Goal: Transaction & Acquisition: Purchase product/service

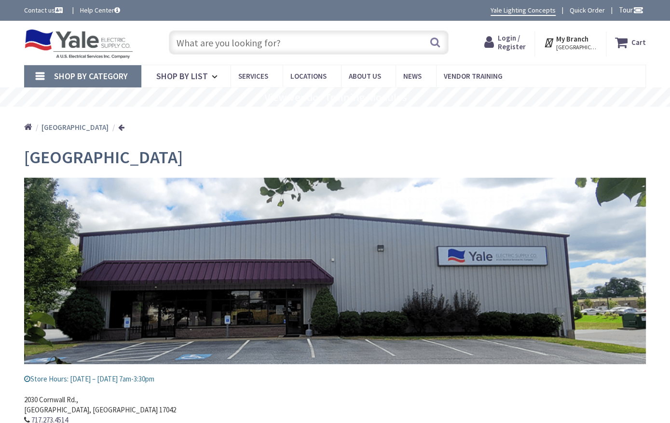
click at [212, 76] on icon at bounding box center [216, 76] width 9 height 21
click at [40, 74] on link "Shop By Category" at bounding box center [82, 76] width 117 height 22
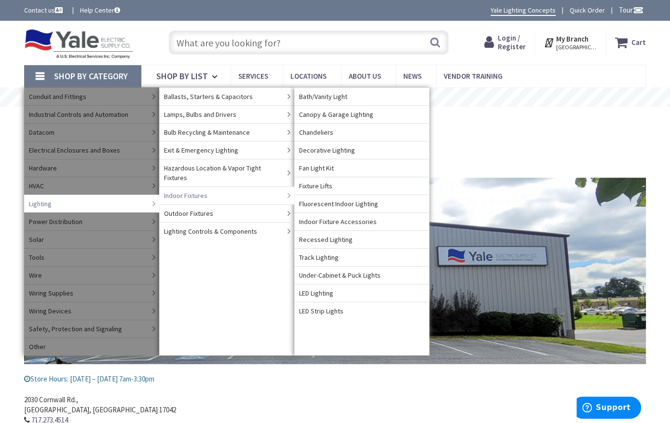
click at [173, 191] on span "Indoor Fixtures" at bounding box center [185, 196] width 43 height 10
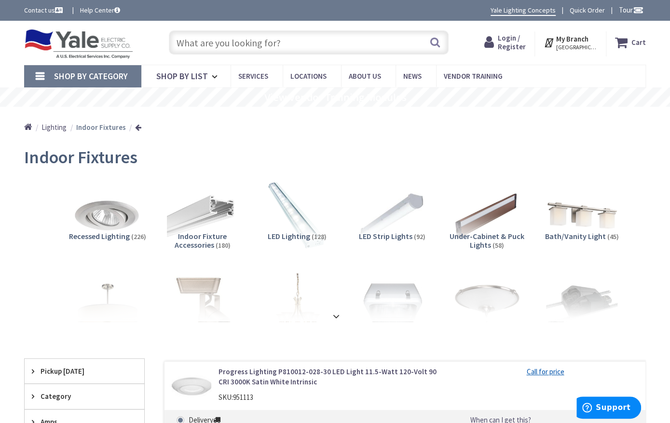
click at [595, 217] on img at bounding box center [581, 216] width 79 height 79
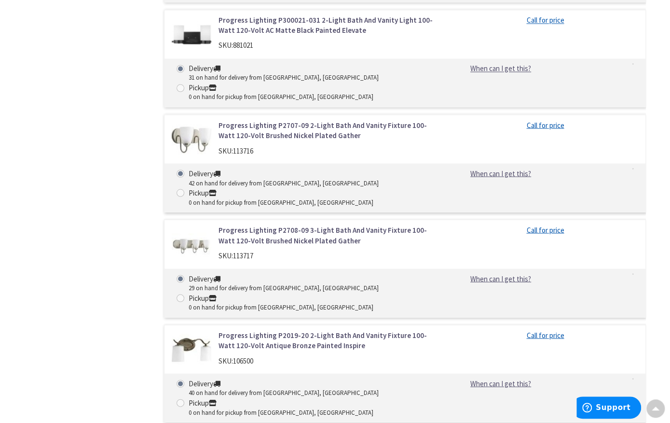
scroll to position [891, 0]
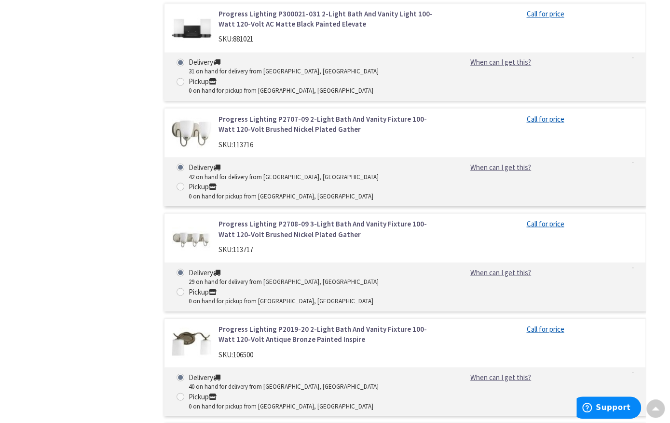
click at [195, 323] on img at bounding box center [192, 343] width 40 height 40
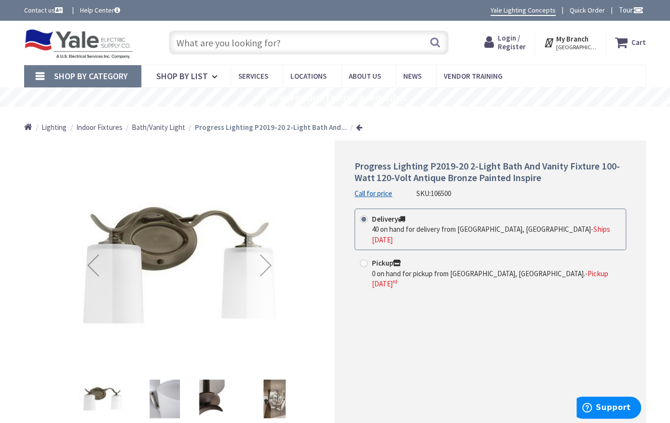
click at [268, 261] on div "Next" at bounding box center [266, 265] width 39 height 39
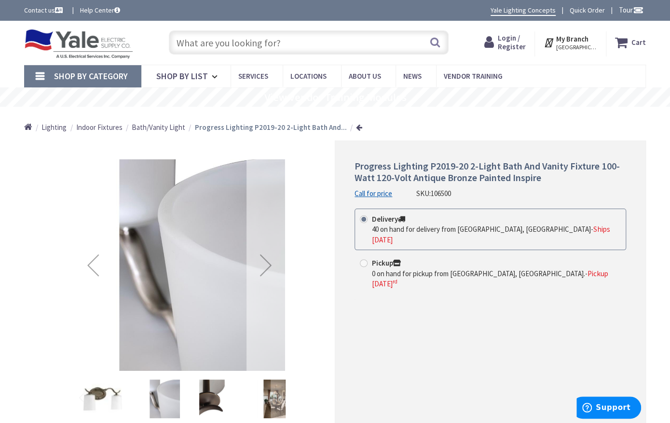
click at [268, 261] on div "Next" at bounding box center [266, 265] width 39 height 39
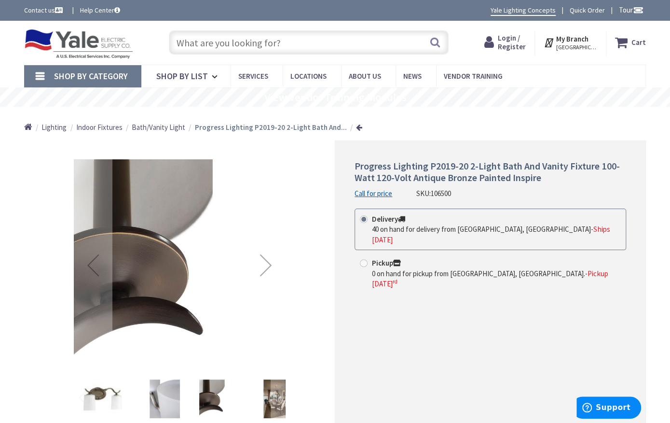
click at [268, 261] on div "Next" at bounding box center [266, 265] width 39 height 39
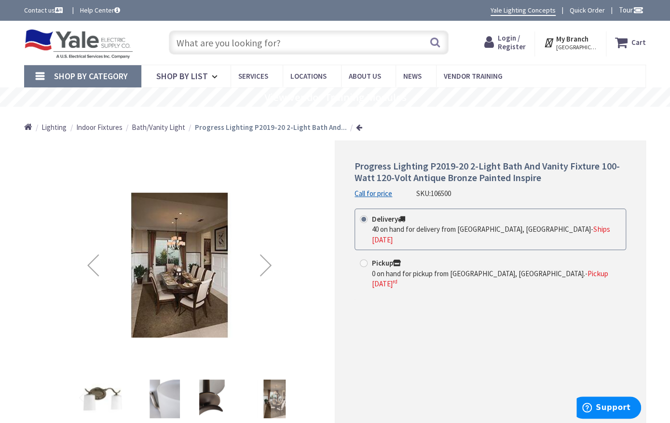
click at [268, 261] on div "Next" at bounding box center [266, 265] width 39 height 39
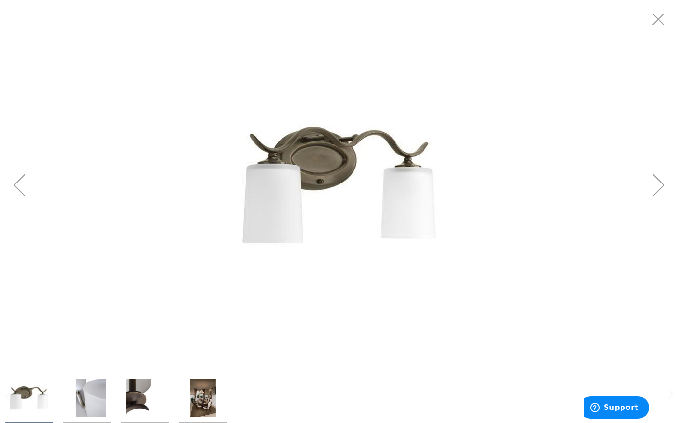
click at [323, 167] on img at bounding box center [338, 184] width 193 height 193
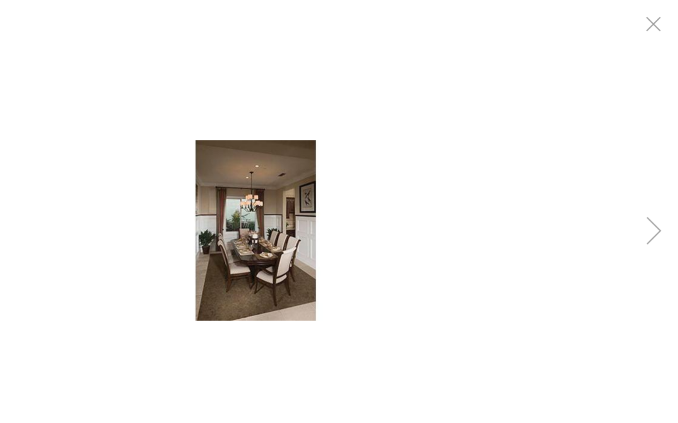
click at [460, 189] on div at bounding box center [339, 185] width 678 height 370
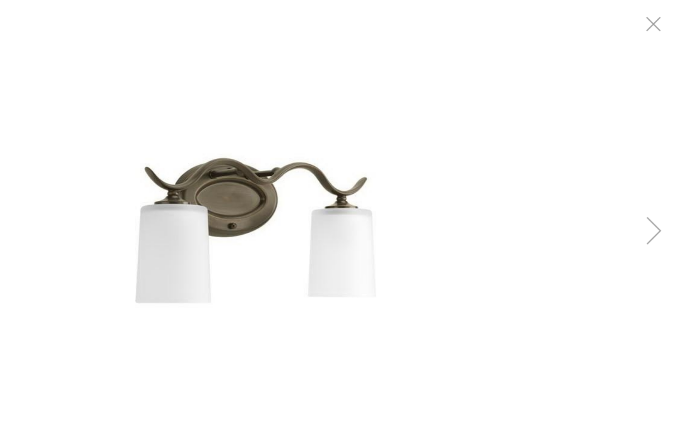
click at [333, 157] on img at bounding box center [338, 184] width 193 height 193
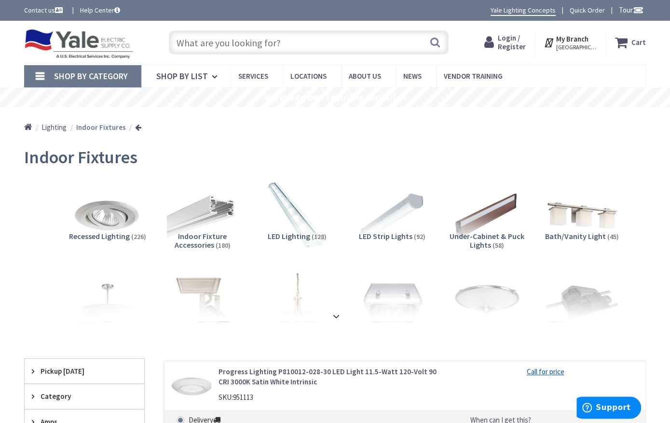
click at [604, 214] on img at bounding box center [581, 216] width 79 height 79
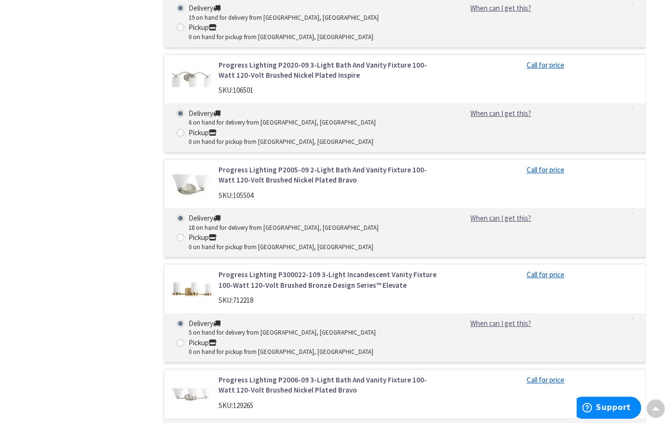
scroll to position [1679, 0]
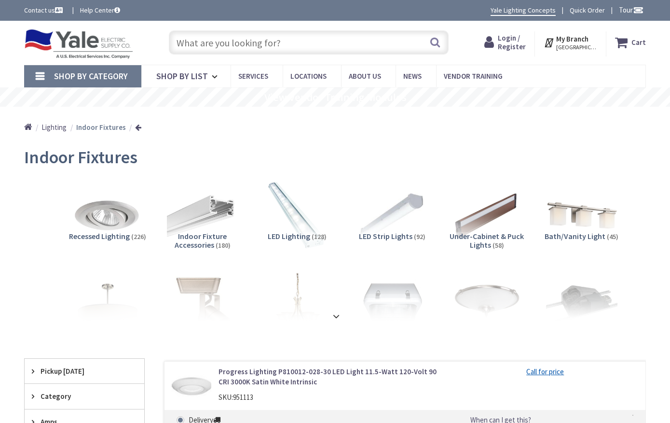
click at [595, 219] on img at bounding box center [581, 216] width 79 height 79
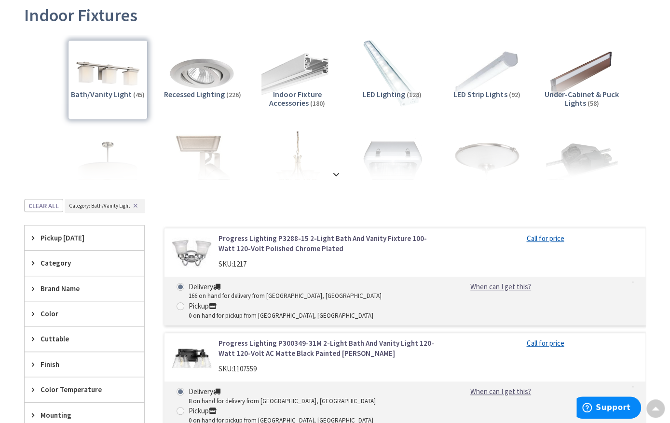
scroll to position [142, 0]
click at [336, 170] on strong at bounding box center [337, 174] width 12 height 11
